Goal: Task Accomplishment & Management: Complete application form

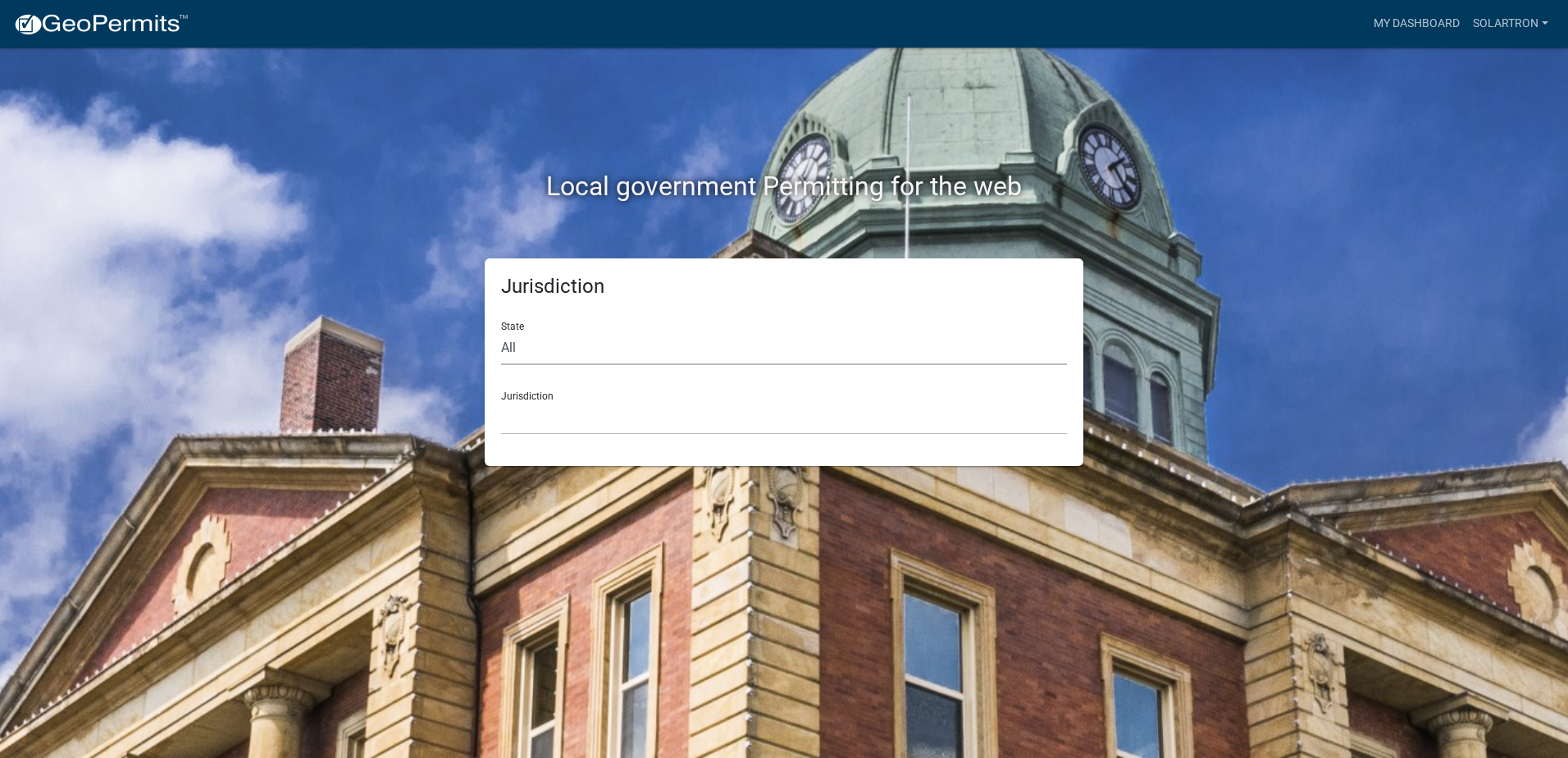
click at [590, 350] on select "All [US_STATE] [US_STATE] [US_STATE] [US_STATE] [US_STATE] [US_STATE] [US_STATE…" at bounding box center [784, 348] width 566 height 34
select select "[US_STATE]"
click at [501, 331] on select "All [US_STATE] [US_STATE] [US_STATE] [US_STATE] [US_STATE] [US_STATE] [US_STATE…" at bounding box center [784, 348] width 566 height 34
click at [529, 418] on select "City of [GEOGRAPHIC_DATA], [US_STATE] City of [GEOGRAPHIC_DATA], [US_STATE] Cit…" at bounding box center [784, 418] width 566 height 34
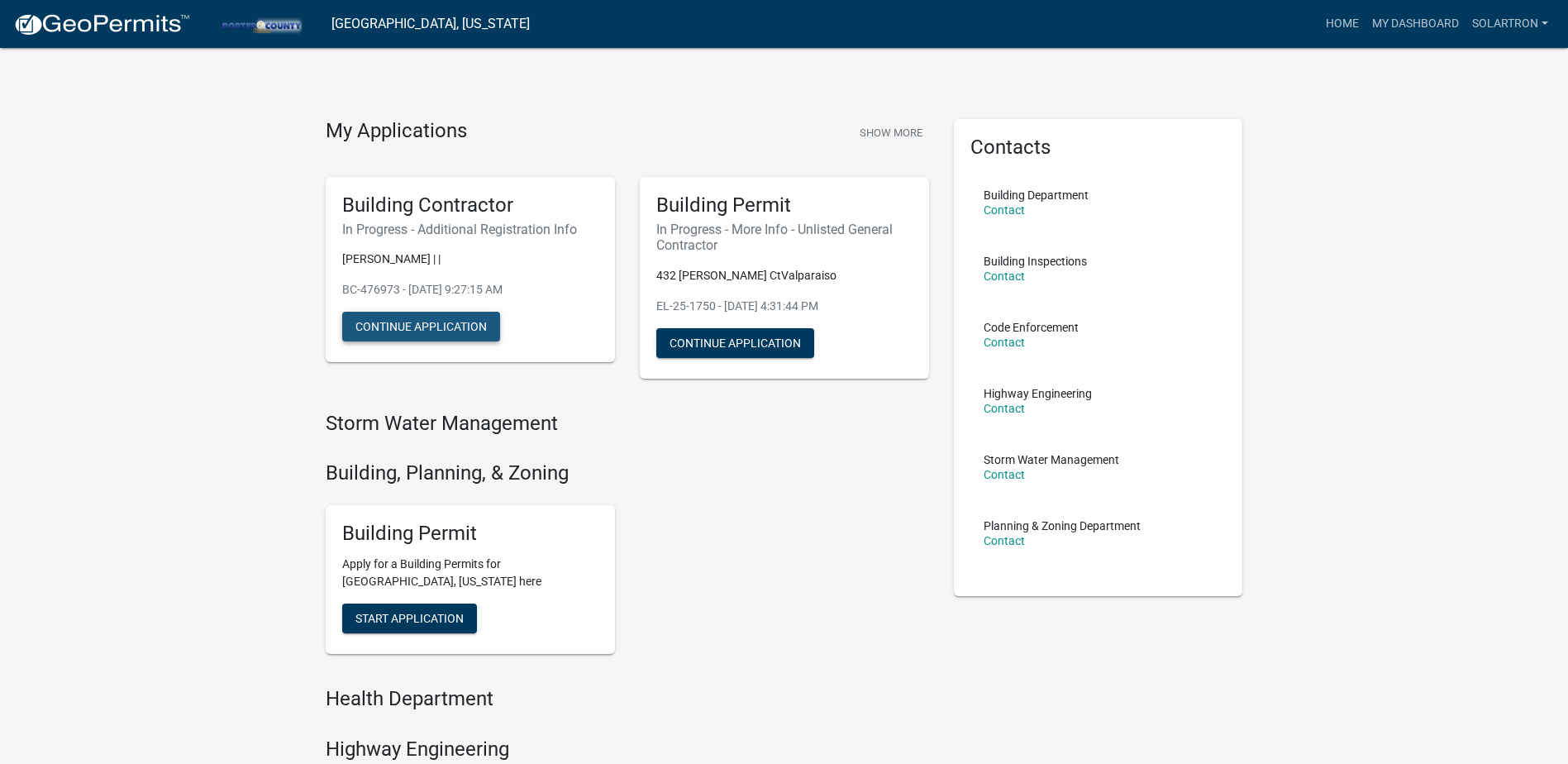
click at [427, 330] on button "Continue Application" at bounding box center [421, 326] width 158 height 30
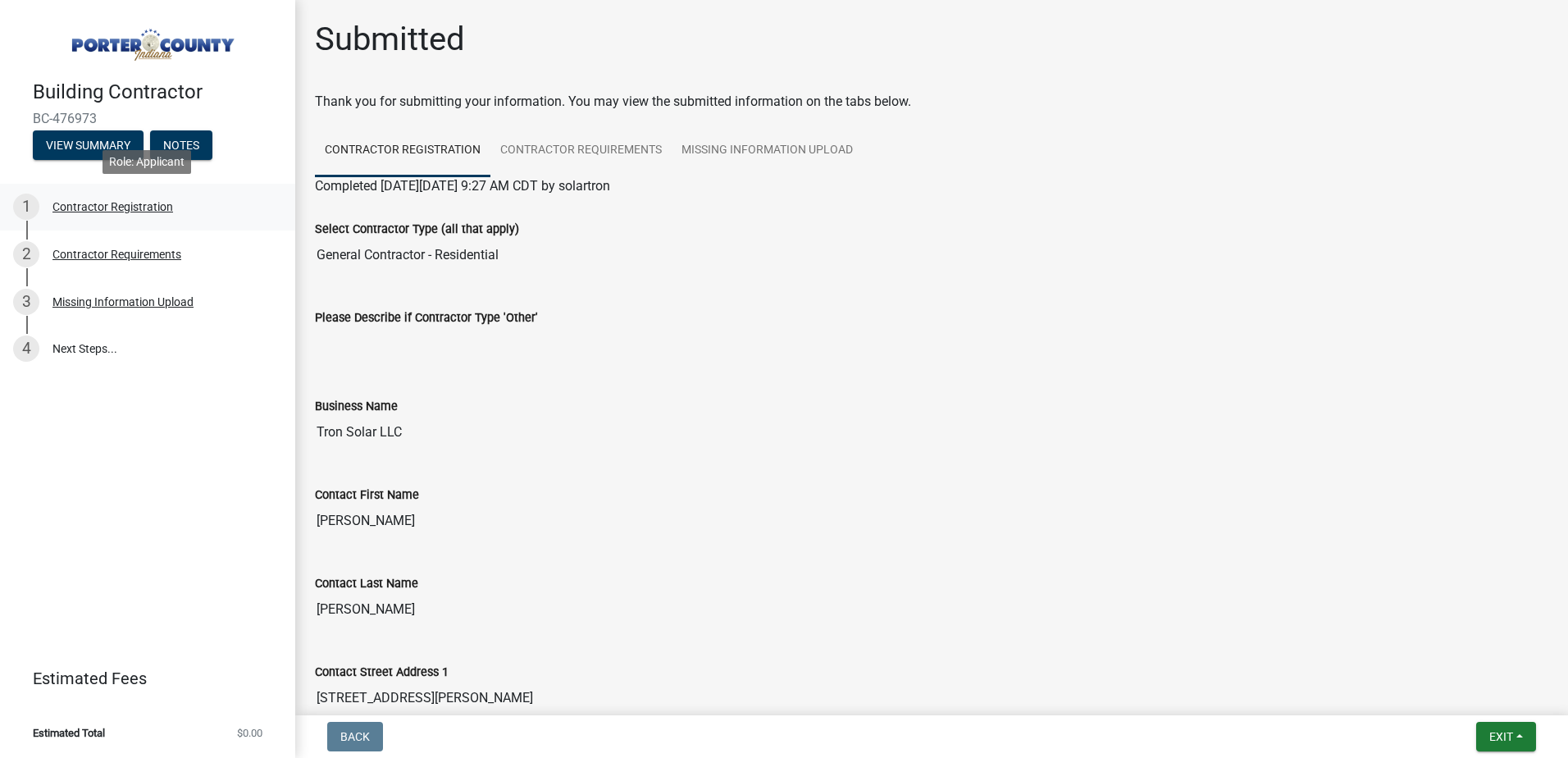
click at [89, 206] on div "Contractor Registration" at bounding box center [113, 207] width 121 height 12
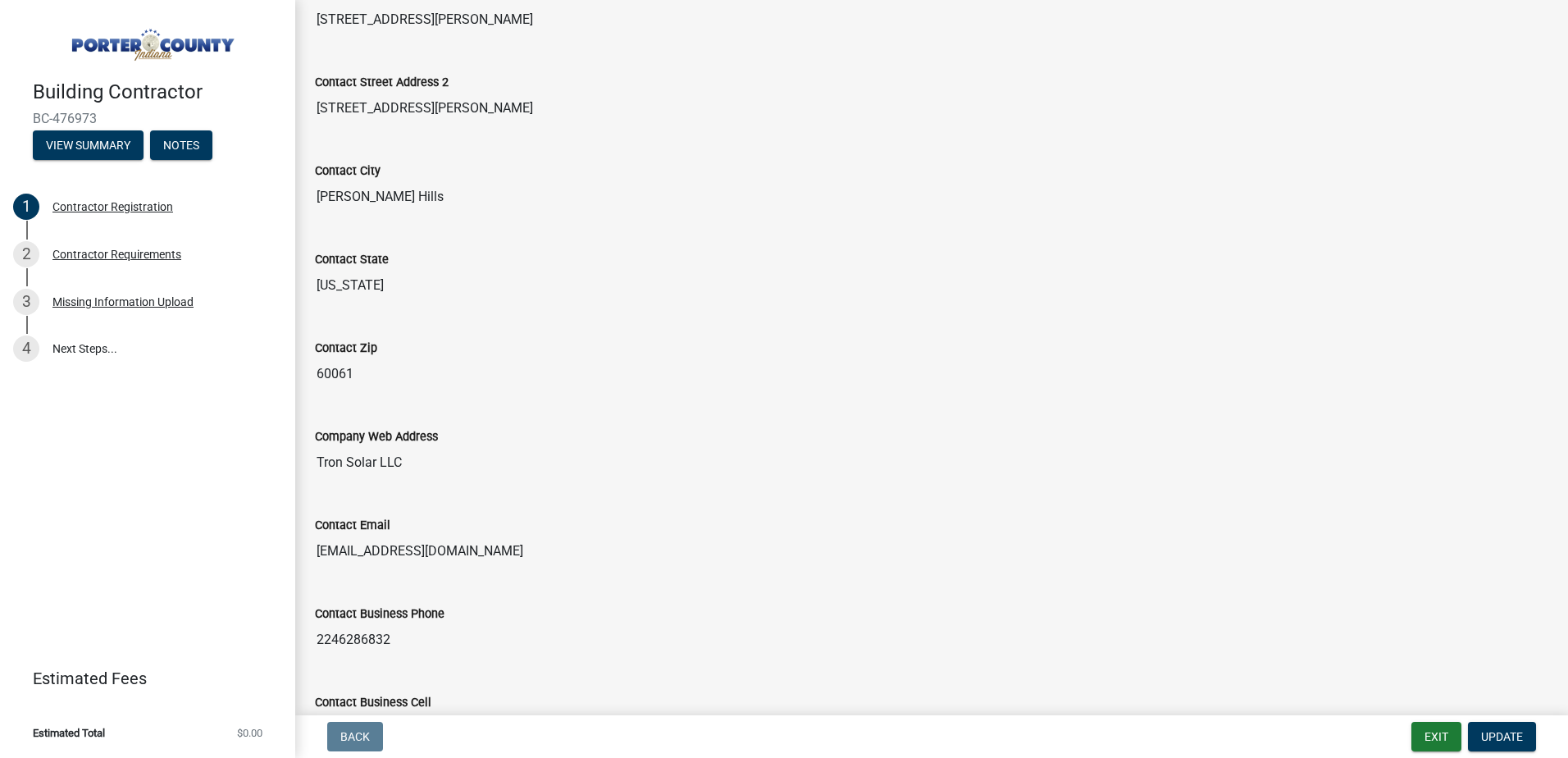
scroll to position [776, 0]
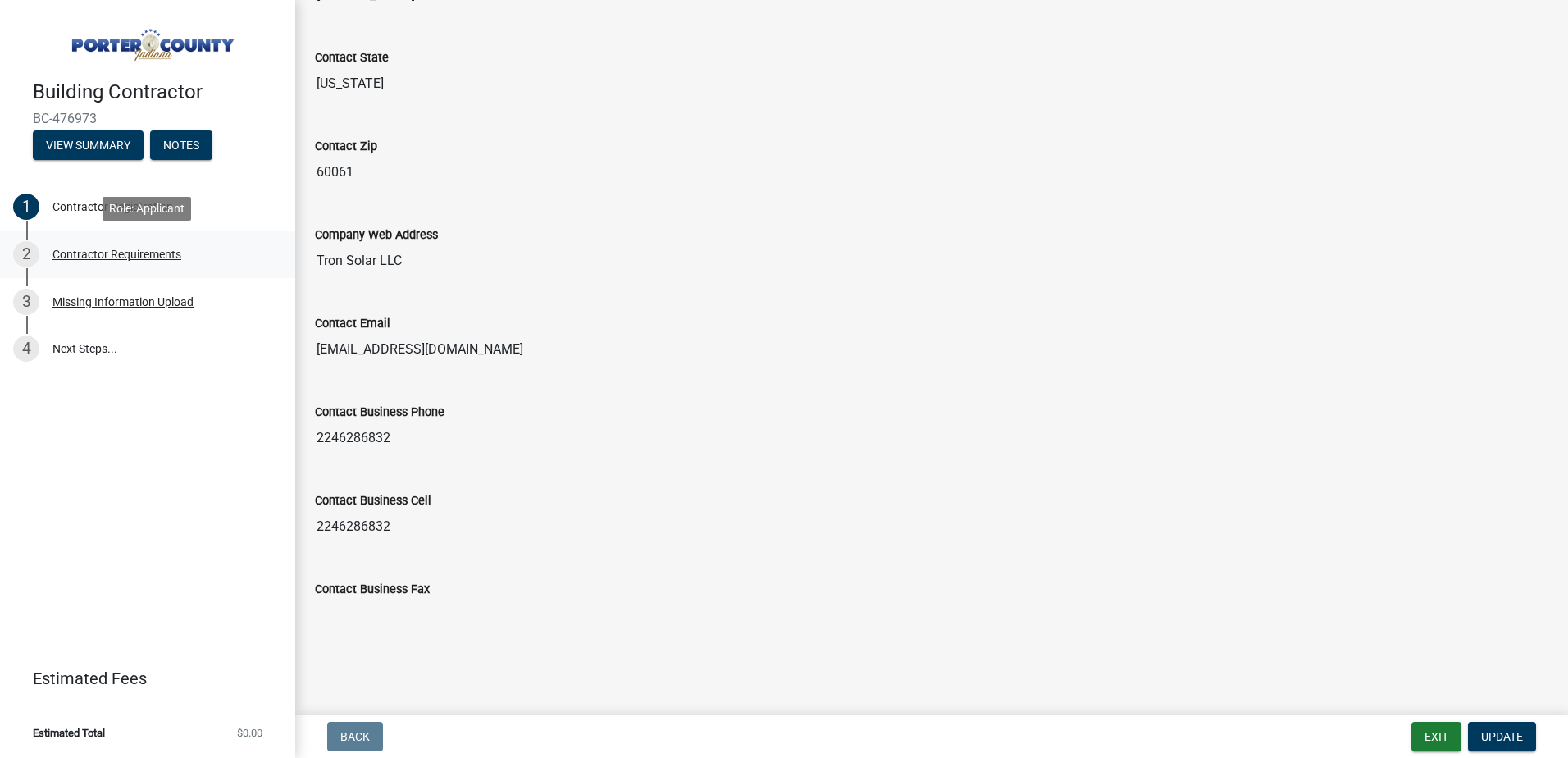
click at [96, 259] on div "Contractor Requirements" at bounding box center [117, 254] width 129 height 12
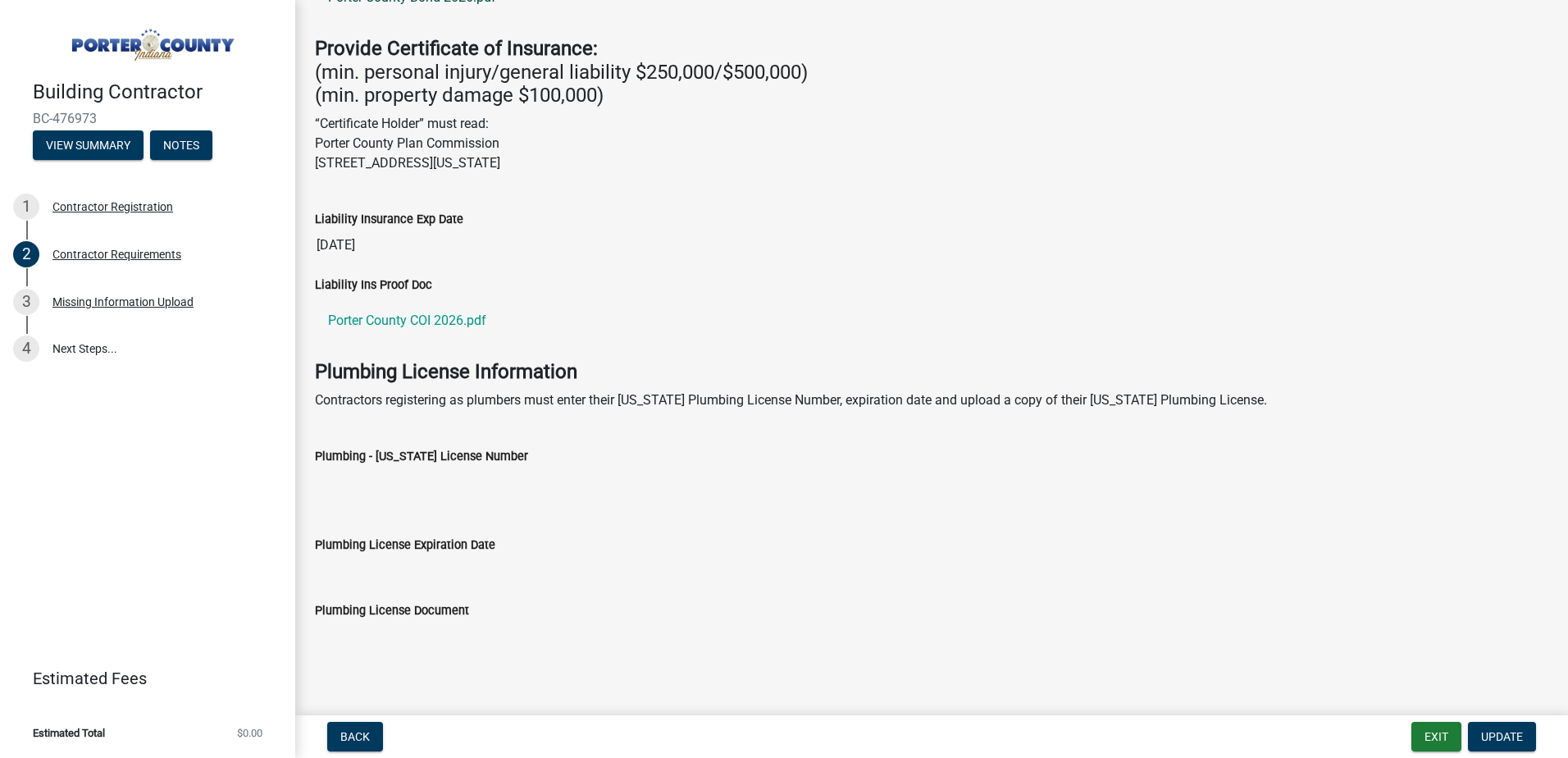
scroll to position [484, 0]
click at [112, 306] on div "Missing Information Upload" at bounding box center [123, 302] width 141 height 12
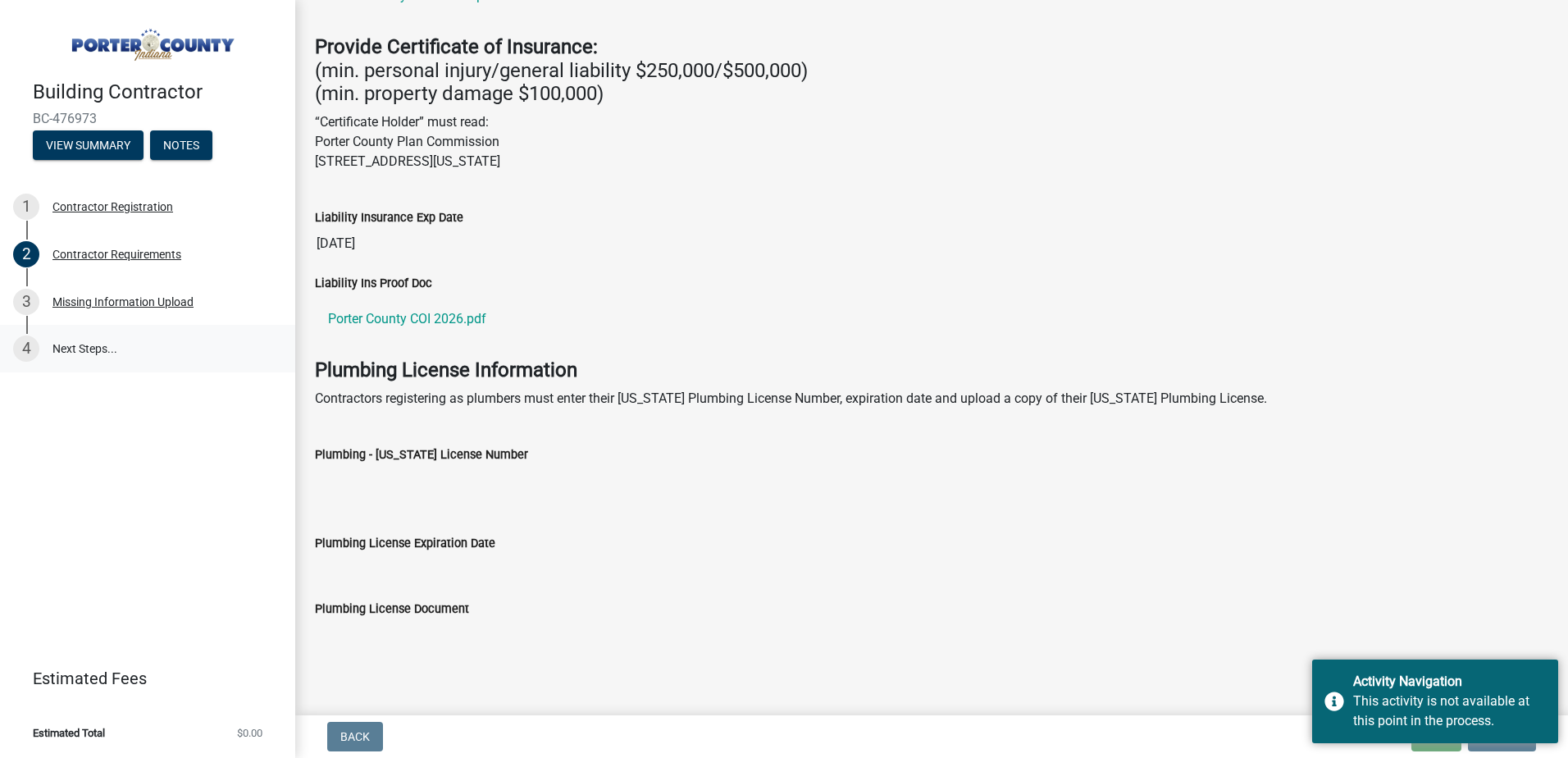
click at [76, 343] on link "4 Next Steps..." at bounding box center [148, 348] width 295 height 48
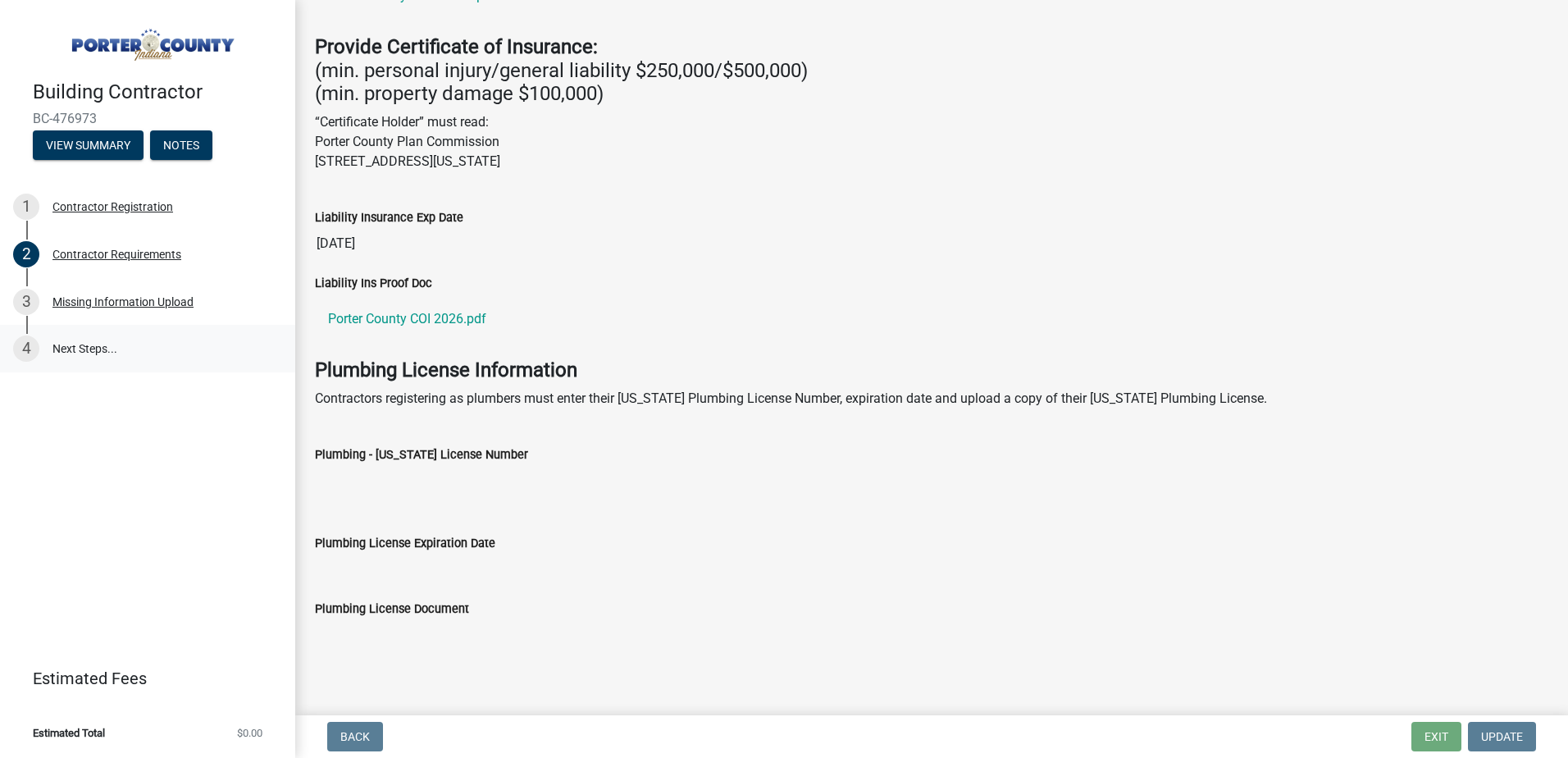
click at [66, 345] on link "4 Next Steps..." at bounding box center [148, 348] width 295 height 48
click at [112, 299] on div "Missing Information Upload" at bounding box center [123, 302] width 141 height 12
click at [120, 148] on button "View Summary" at bounding box center [88, 144] width 111 height 29
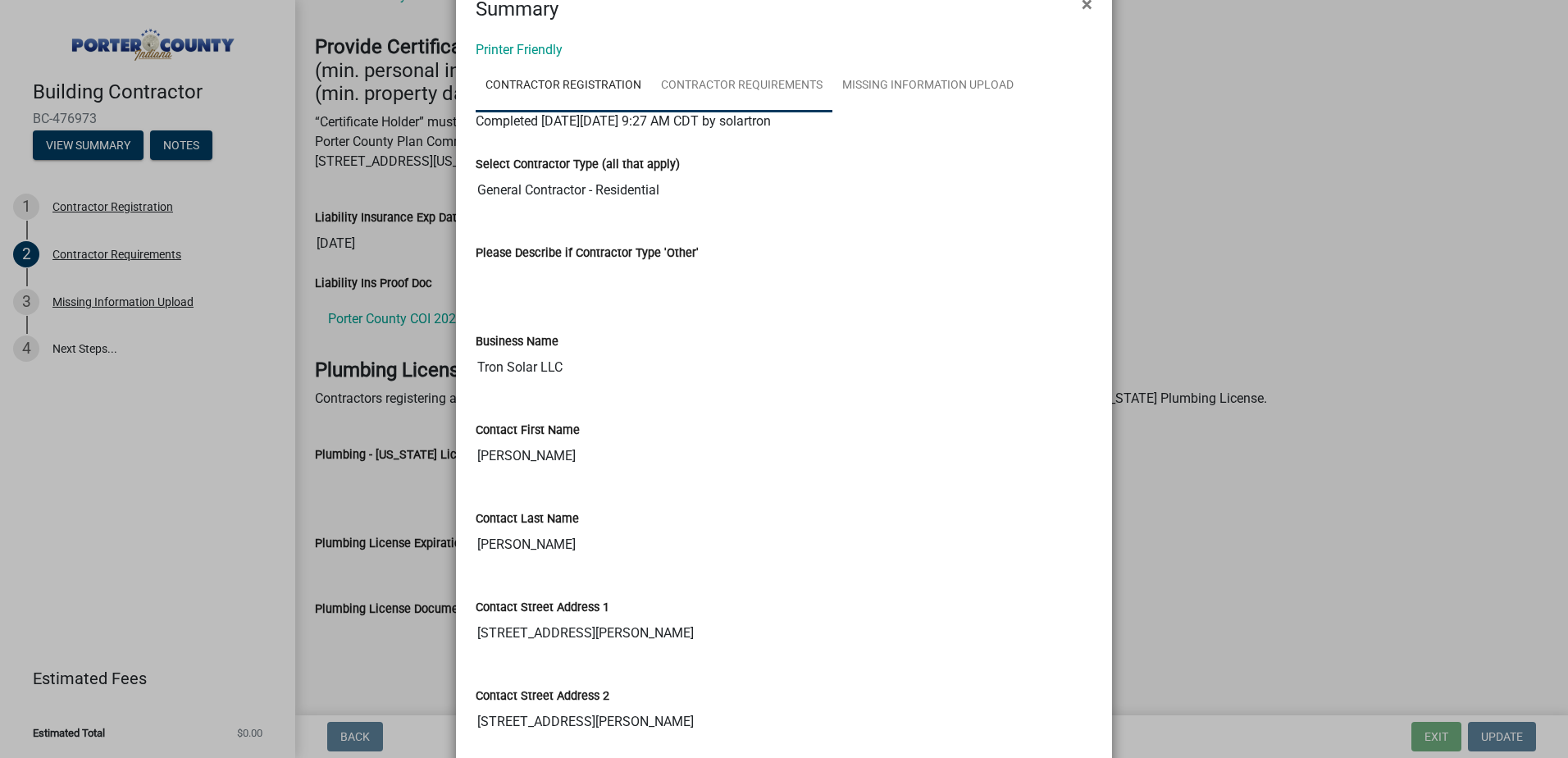
scroll to position [0, 0]
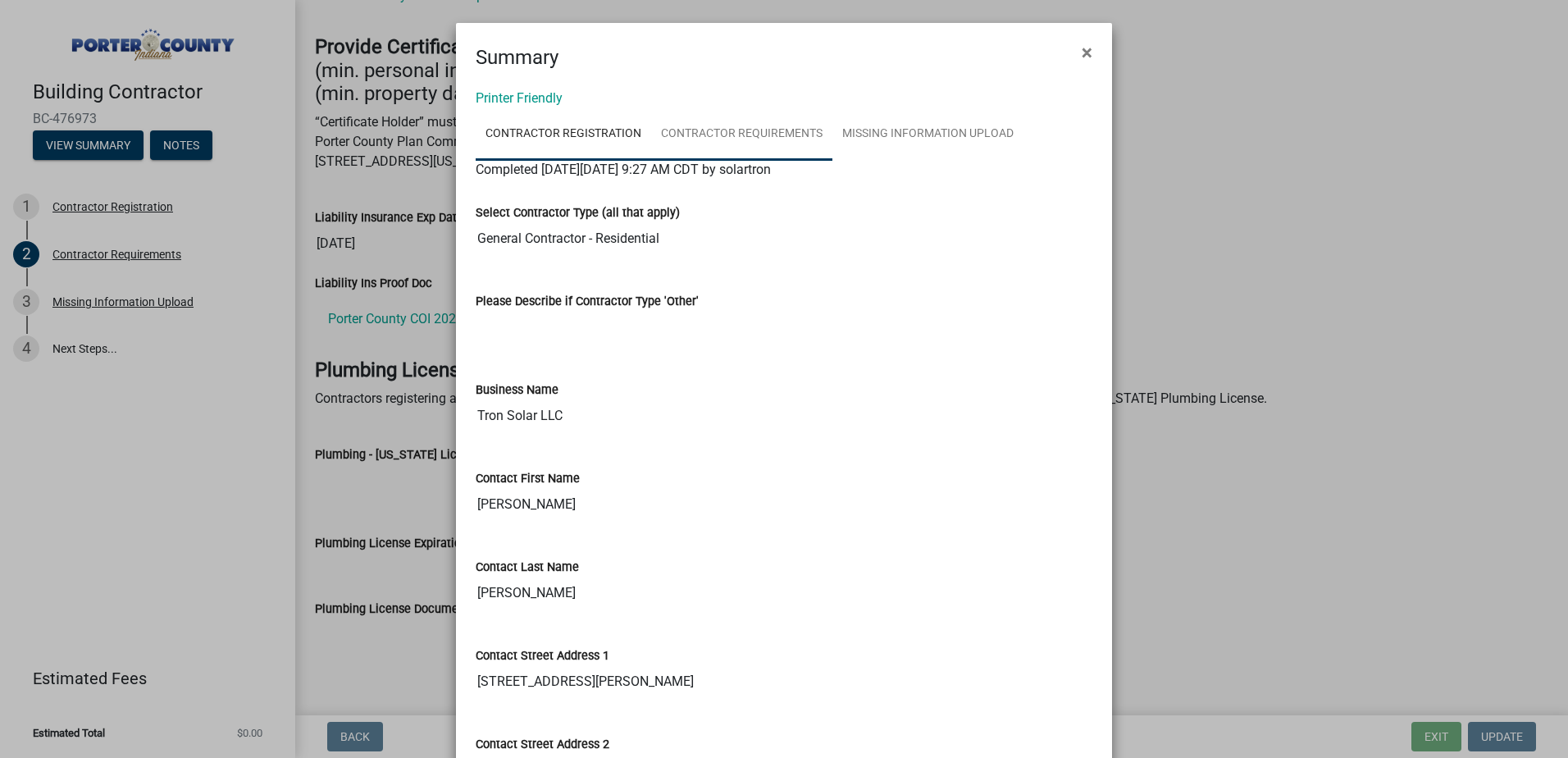
click at [764, 138] on link "Contractor Requirements" at bounding box center [741, 134] width 181 height 53
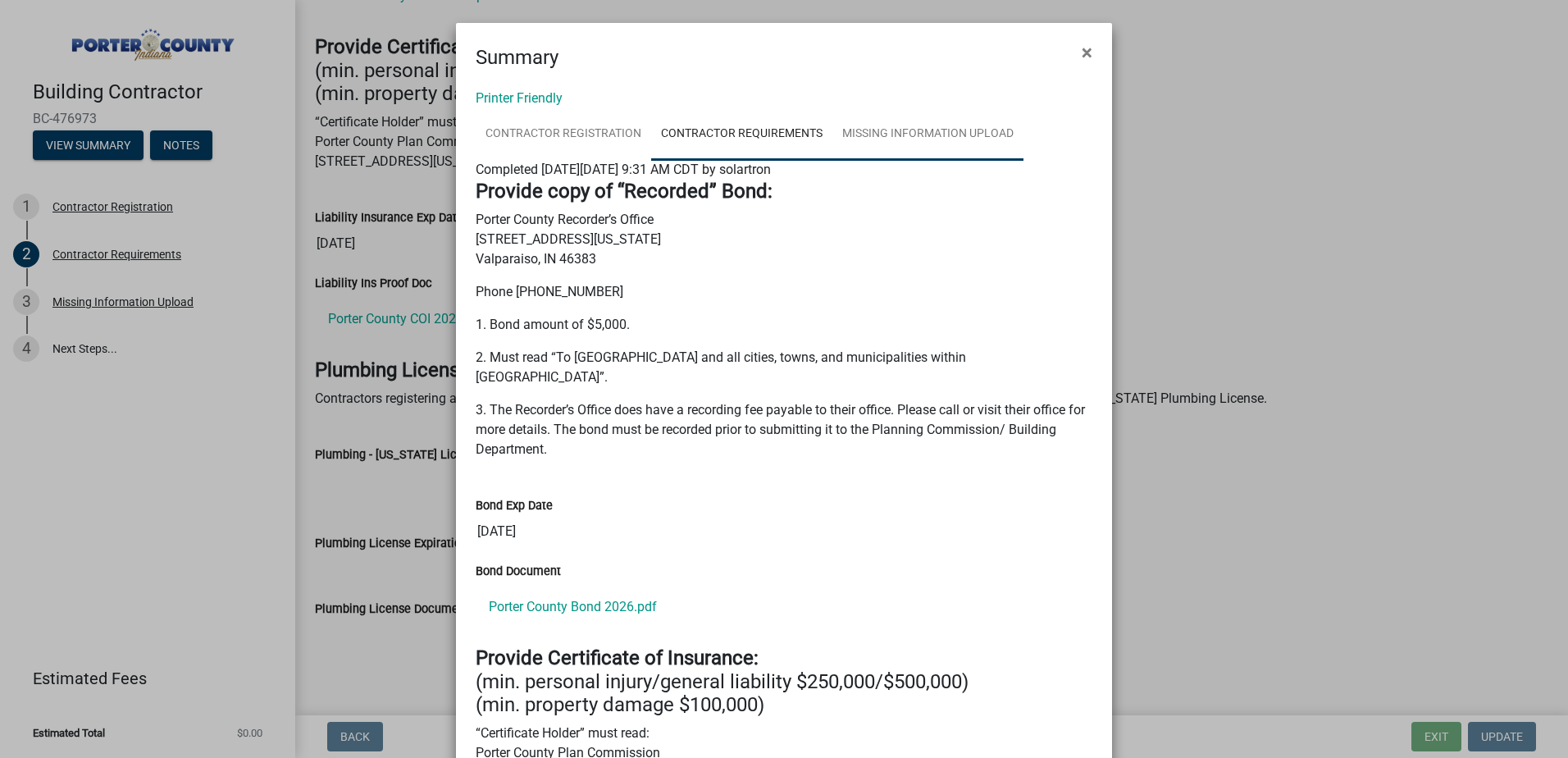
click at [945, 142] on link "Missing Information Upload" at bounding box center [928, 134] width 191 height 53
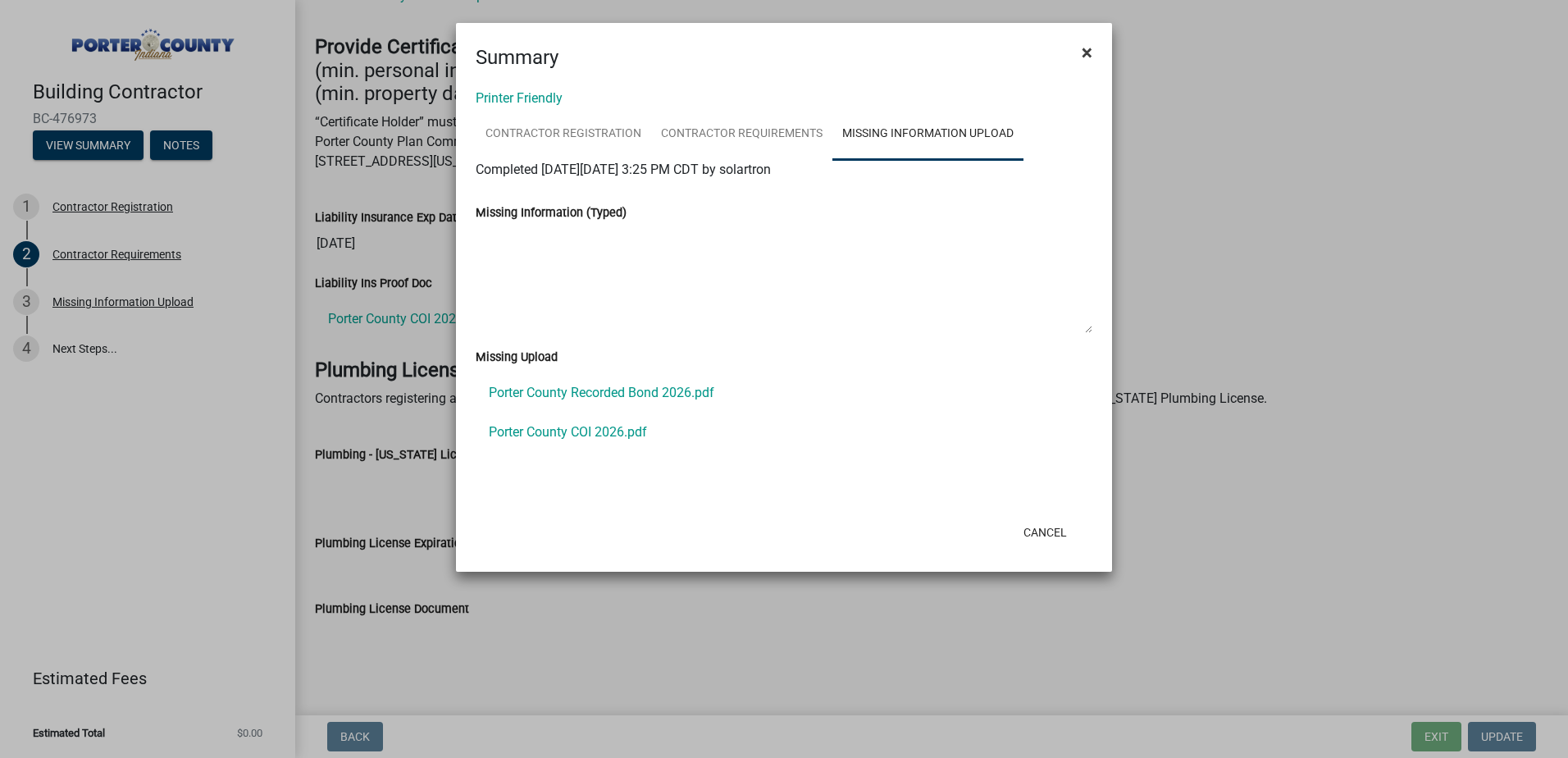
click at [1078, 49] on button "×" at bounding box center [1087, 52] width 37 height 46
